Goal: Task Accomplishment & Management: Manage account settings

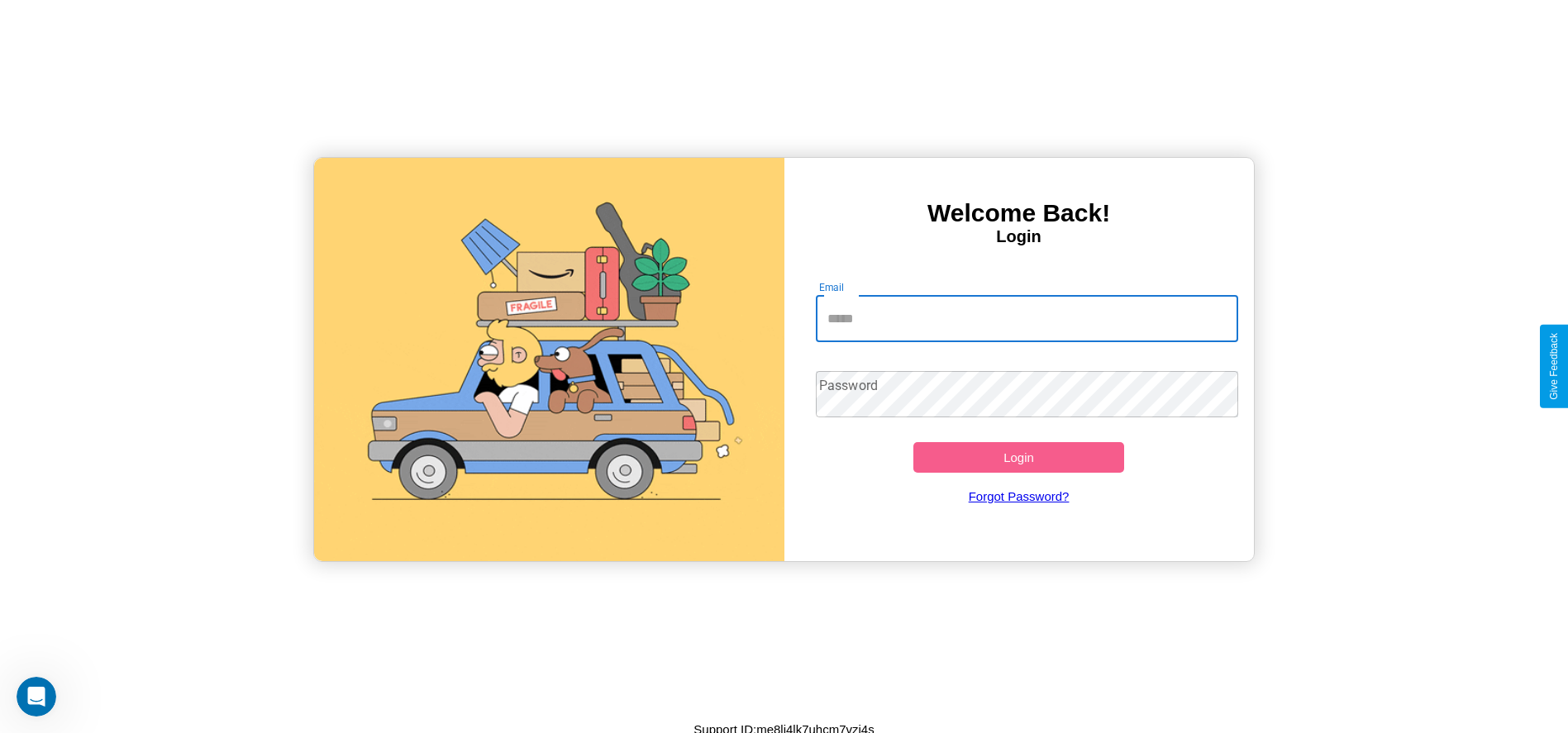
click at [1027, 318] on input "Email" at bounding box center [1027, 318] width 422 height 46
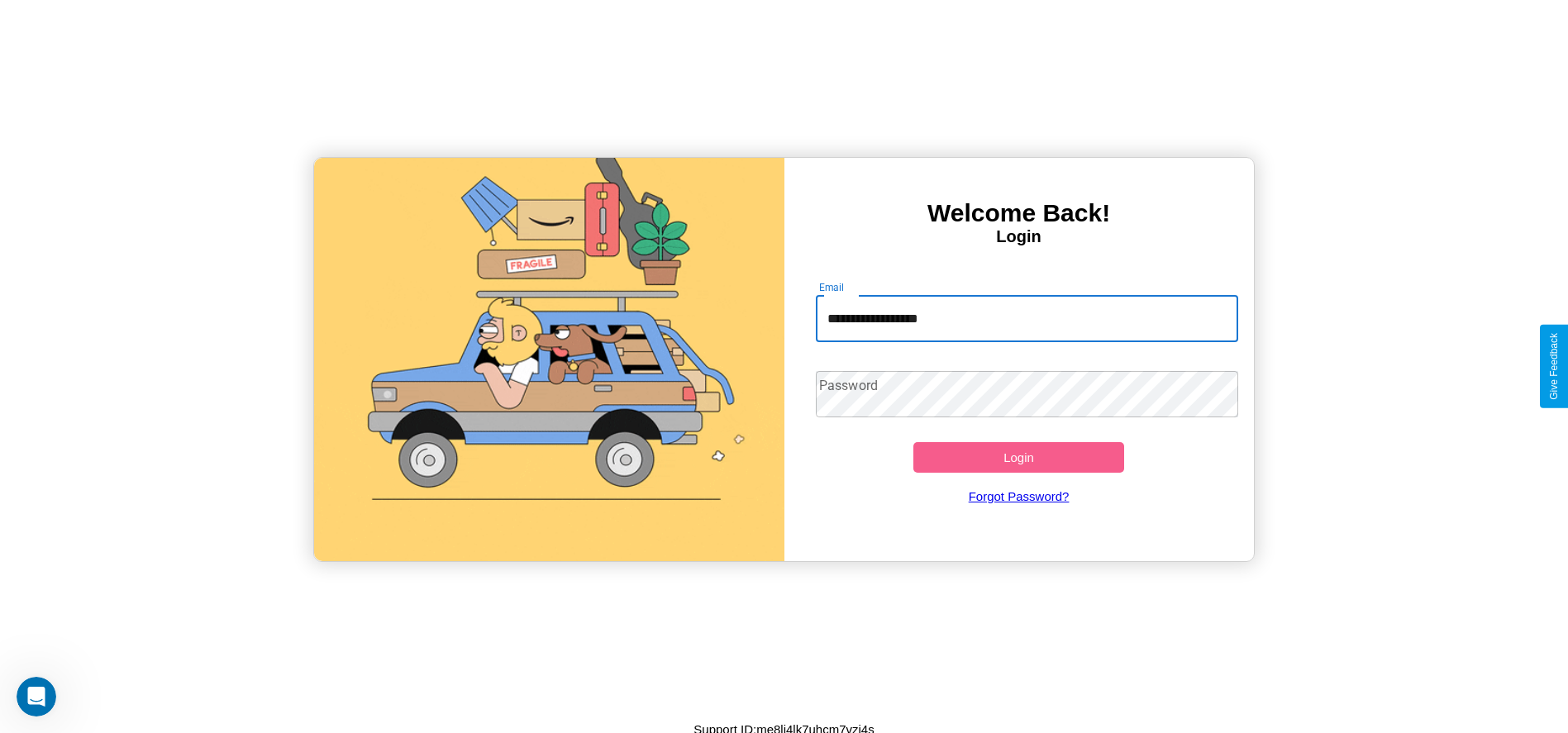
type input "**********"
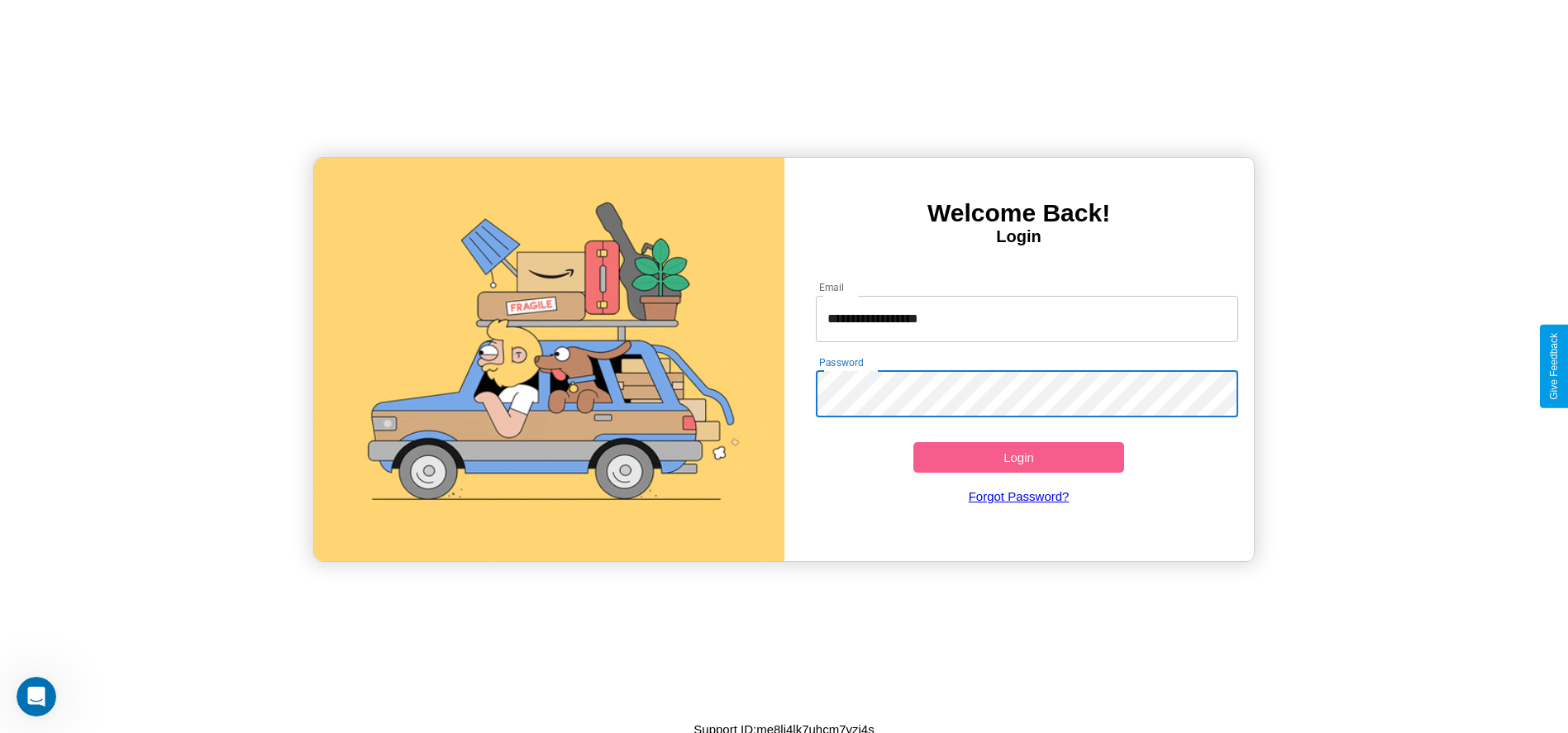
click at [1019, 457] on button "Login" at bounding box center [1019, 457] width 212 height 30
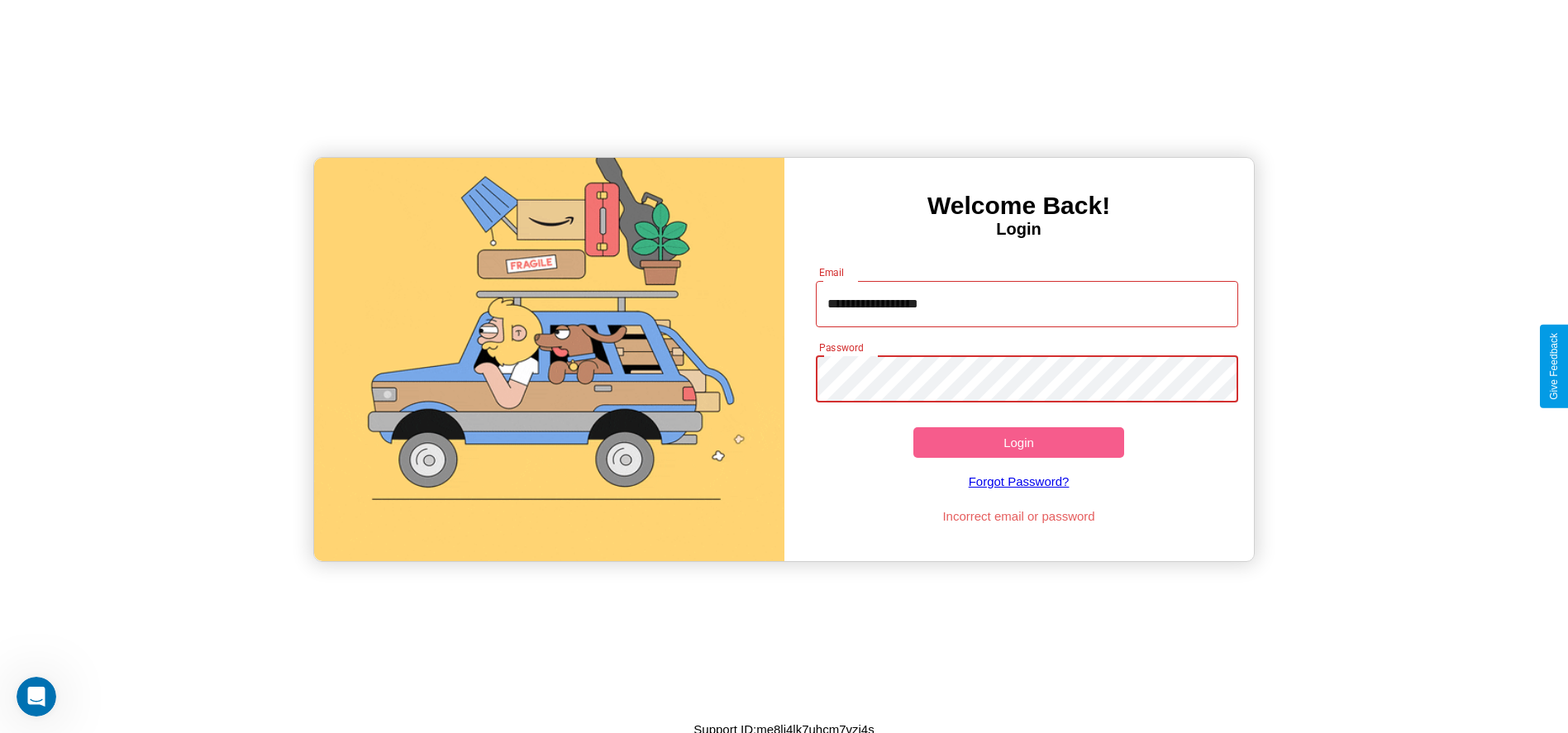
click at [1019, 442] on button "Login" at bounding box center [1019, 443] width 212 height 30
